Goal: Task Accomplishment & Management: Use online tool/utility

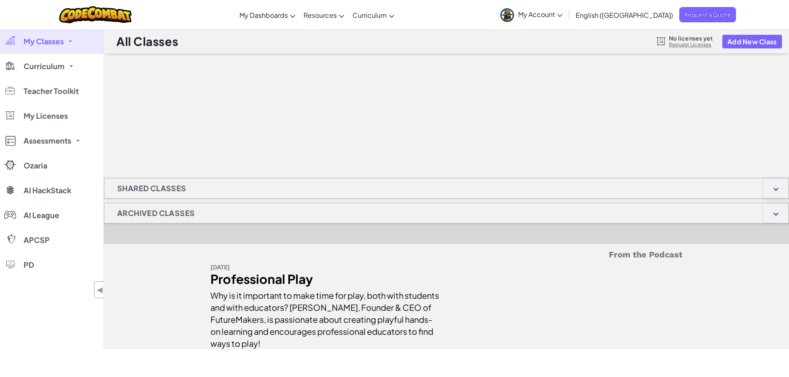
click at [566, 19] on link "My Account" at bounding box center [531, 15] width 70 height 26
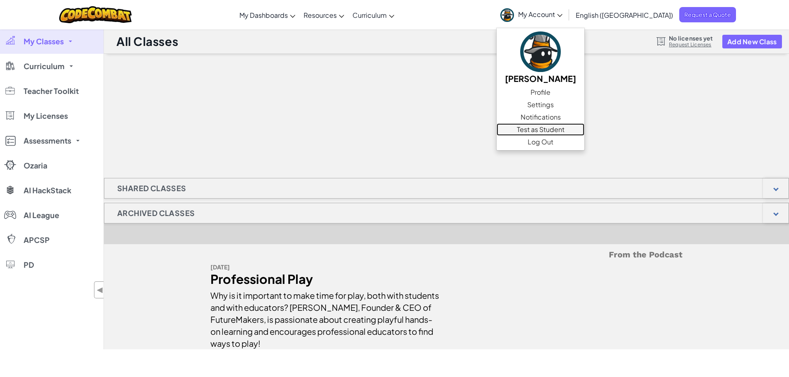
click at [584, 129] on link "Test as Student" at bounding box center [540, 129] width 88 height 12
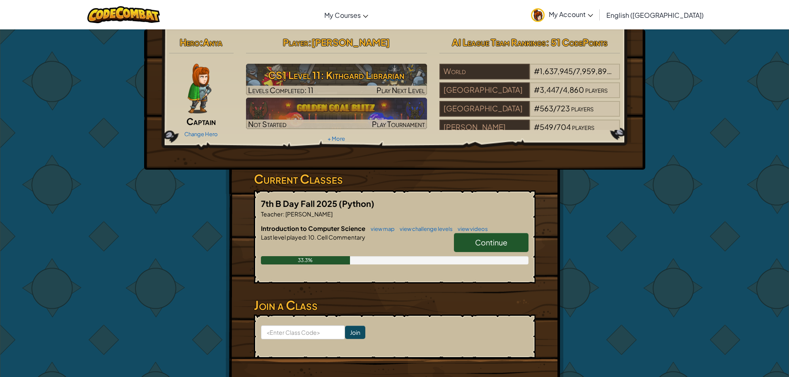
click at [496, 238] on span "Continue" at bounding box center [491, 243] width 32 height 10
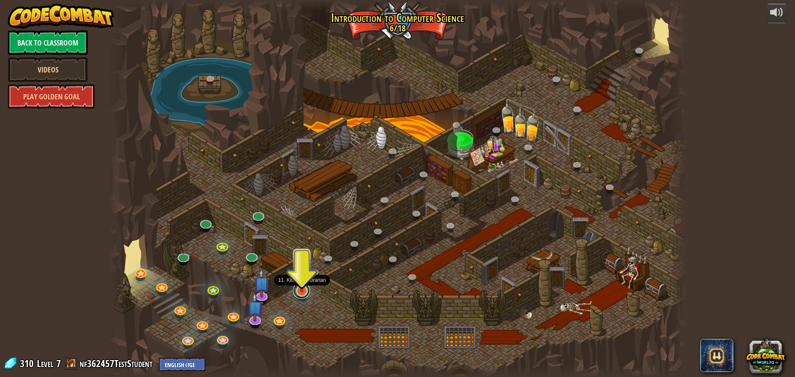
click at [301, 292] on link at bounding box center [301, 290] width 17 height 17
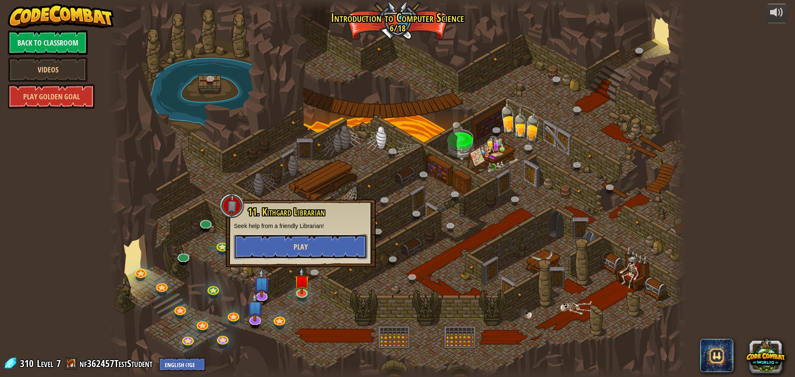
click at [351, 244] on button "Play" at bounding box center [300, 246] width 133 height 25
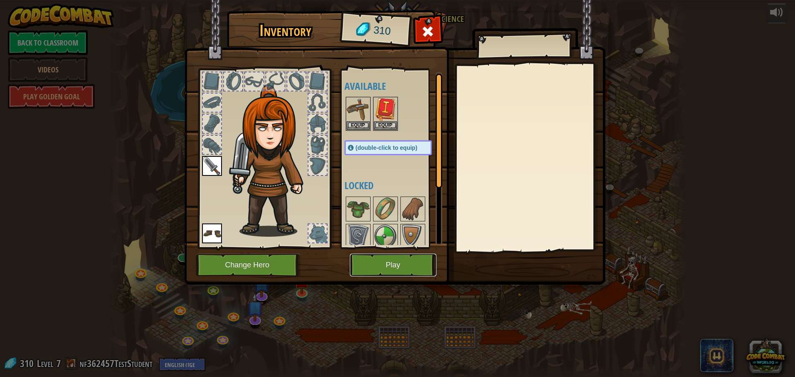
click at [396, 261] on button "Play" at bounding box center [393, 265] width 87 height 23
